Goal: Find specific page/section: Find specific page/section

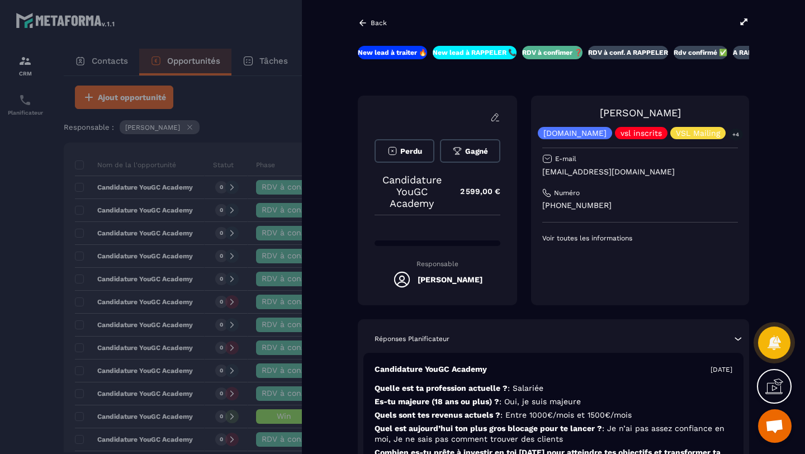
scroll to position [79, 0]
click at [742, 19] on icon at bounding box center [744, 22] width 10 height 10
click at [747, 21] on icon at bounding box center [744, 22] width 10 height 10
click at [220, 106] on div at bounding box center [402, 227] width 805 height 454
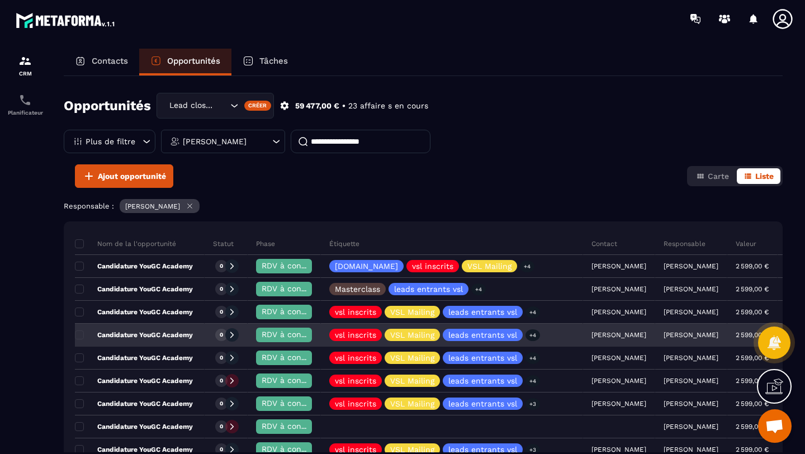
click at [590, 338] on div "[PERSON_NAME]" at bounding box center [619, 335] width 72 height 22
